Goal: Transaction & Acquisition: Purchase product/service

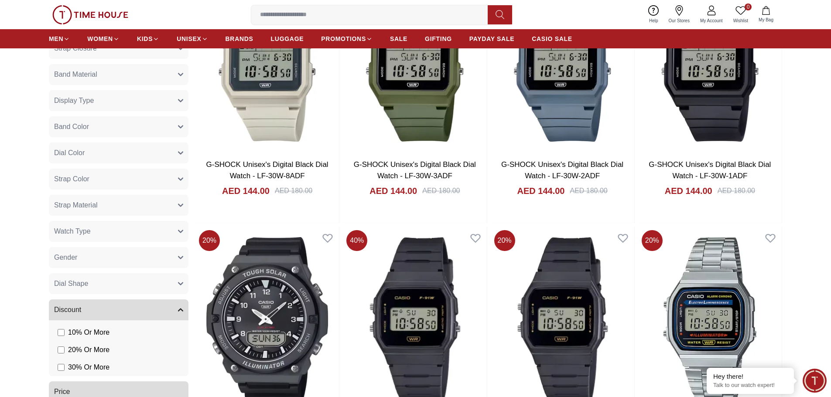
scroll to position [654, 0]
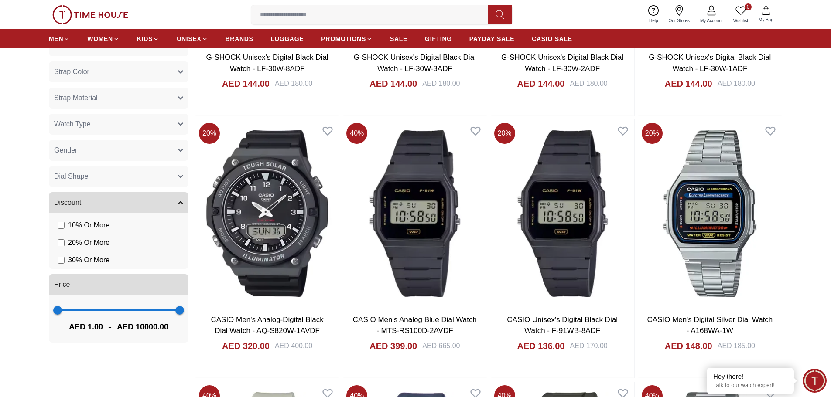
click at [107, 156] on button "Gender" at bounding box center [119, 150] width 140 height 21
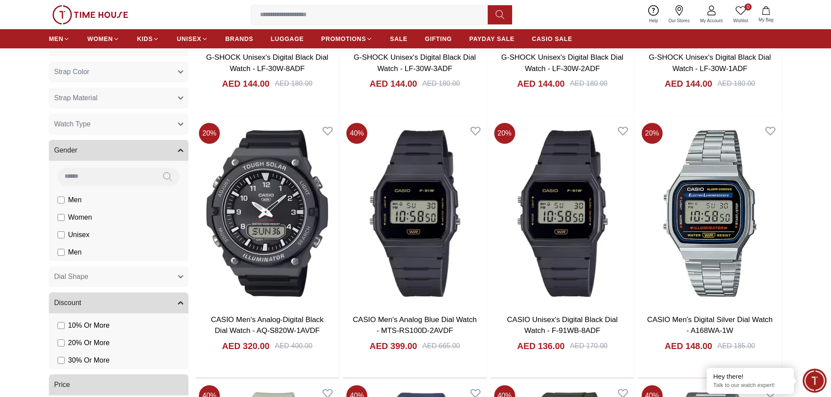
click at [78, 219] on span "Women" at bounding box center [80, 217] width 24 height 10
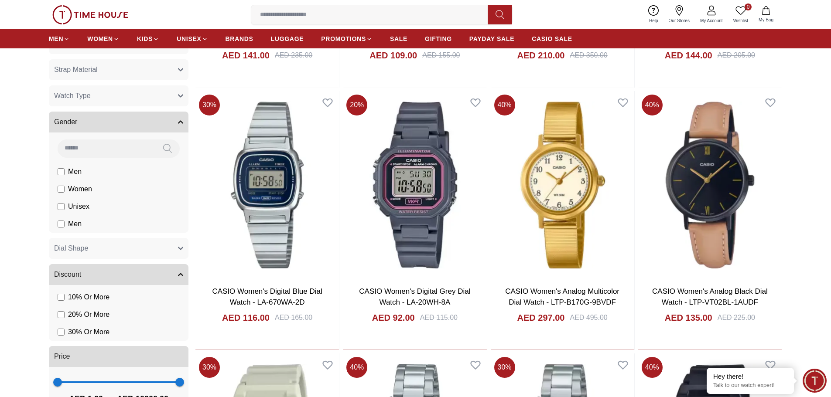
scroll to position [698, 0]
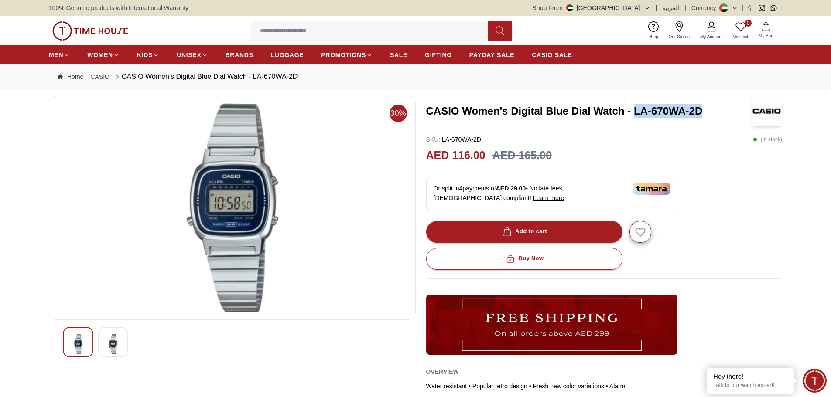
drag, startPoint x: 636, startPoint y: 112, endPoint x: 704, endPoint y: 111, distance: 68.5
click at [704, 111] on h3 "CASIO Women's Digital Blue Dial Watch - LA-670WA-2D" at bounding box center [589, 111] width 326 height 14
